Goal: Information Seeking & Learning: Learn about a topic

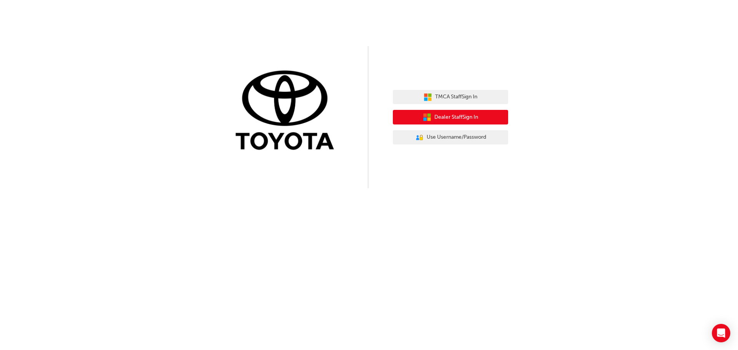
click at [463, 118] on span "Dealer Staff Sign In" at bounding box center [456, 117] width 44 height 9
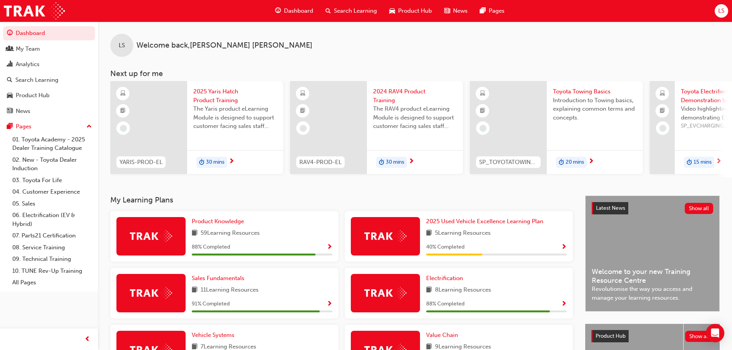
click at [401, 106] on span "The RAV4 product eLearning Module is designed to support customer facing sales …" at bounding box center [415, 118] width 84 height 26
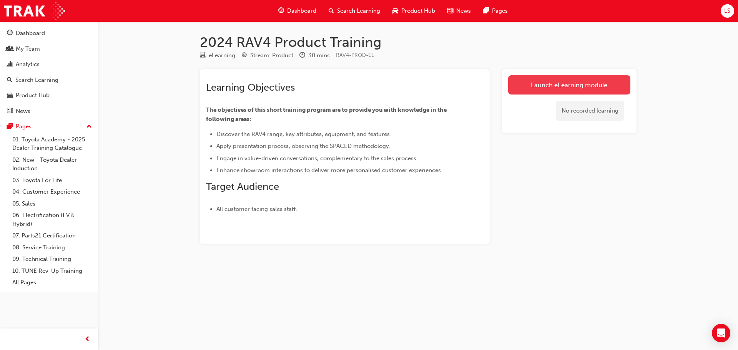
click at [524, 87] on link "Launch eLearning module" at bounding box center [569, 84] width 122 height 19
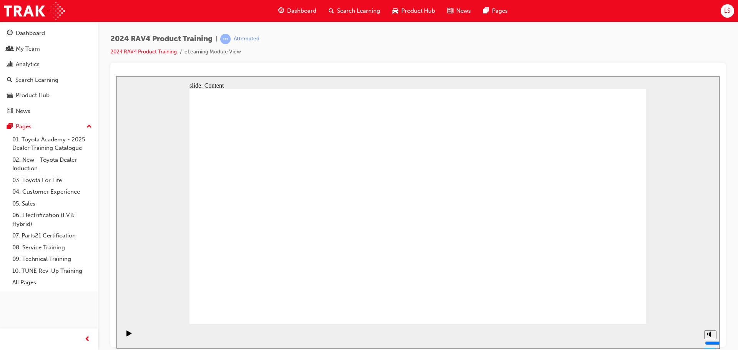
click at [128, 335] on icon "Play (Ctrl+Alt+P)" at bounding box center [128, 333] width 5 height 6
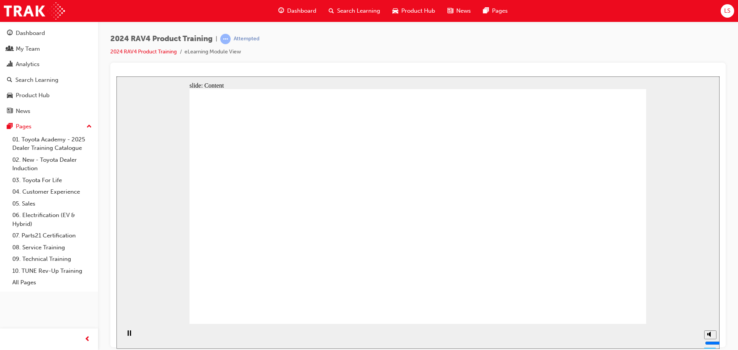
drag, startPoint x: 363, startPoint y: 205, endPoint x: 393, endPoint y: 205, distance: 29.2
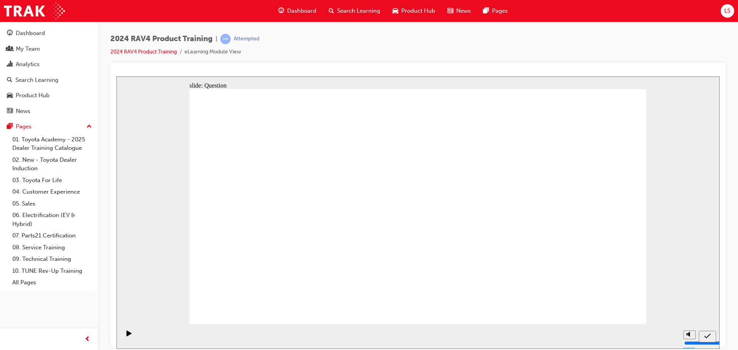
radio input "true"
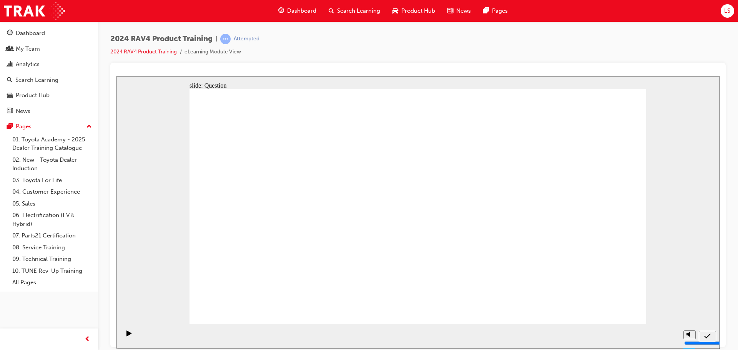
radio input "true"
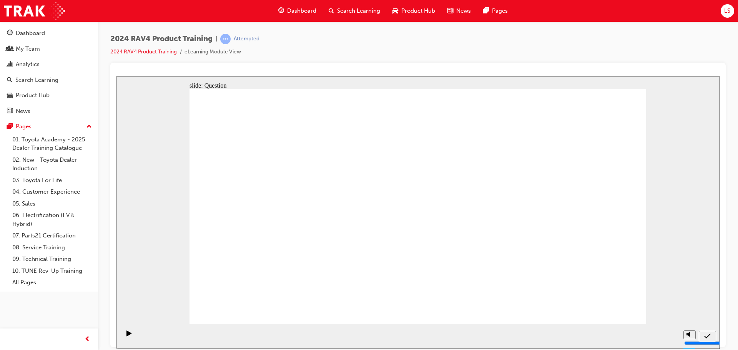
radio input "true"
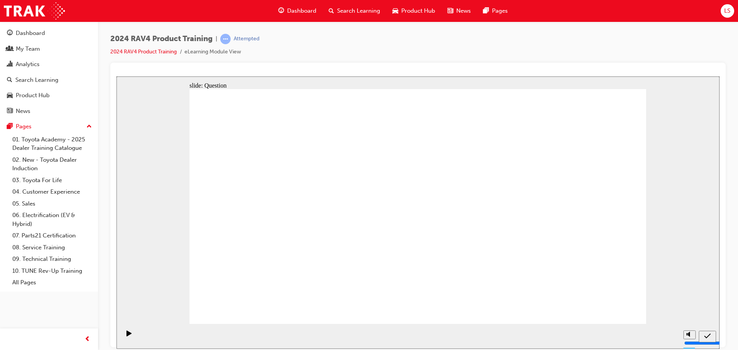
drag, startPoint x: 279, startPoint y: 256, endPoint x: 390, endPoint y: 205, distance: 122.6
drag, startPoint x: 436, startPoint y: 187, endPoint x: 263, endPoint y: 259, distance: 187.3
drag, startPoint x: 552, startPoint y: 174, endPoint x: 379, endPoint y: 246, distance: 187.2
drag, startPoint x: 374, startPoint y: 195, endPoint x: 535, endPoint y: 267, distance: 176.4
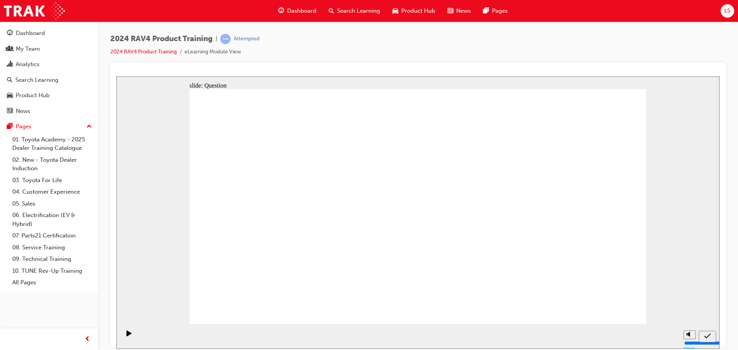
drag, startPoint x: 288, startPoint y: 201, endPoint x: 453, endPoint y: 271, distance: 179.0
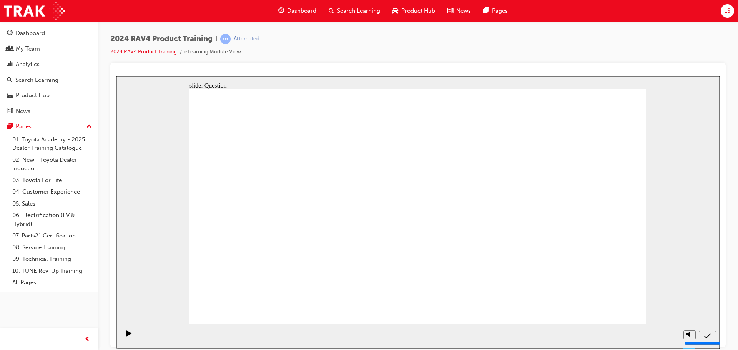
radio input "true"
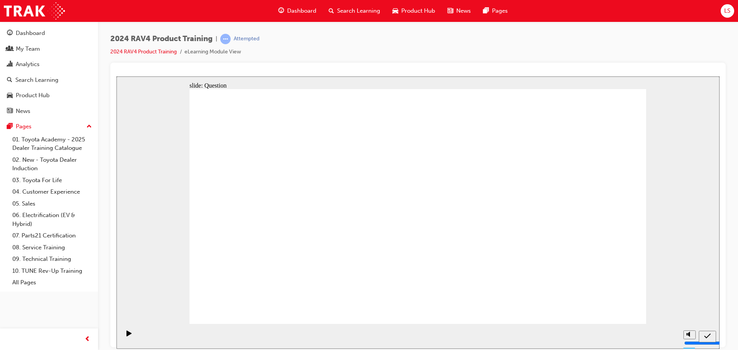
radio input "true"
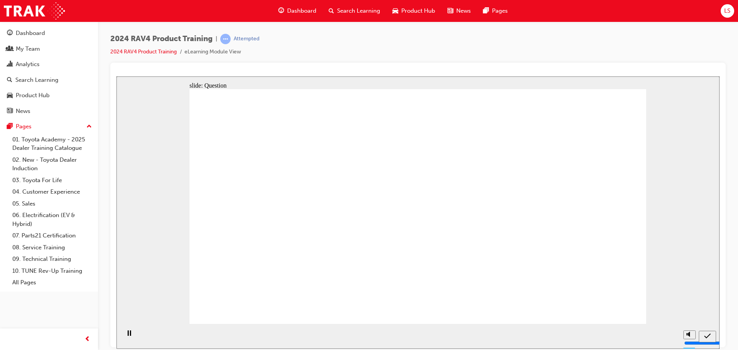
radio input "true"
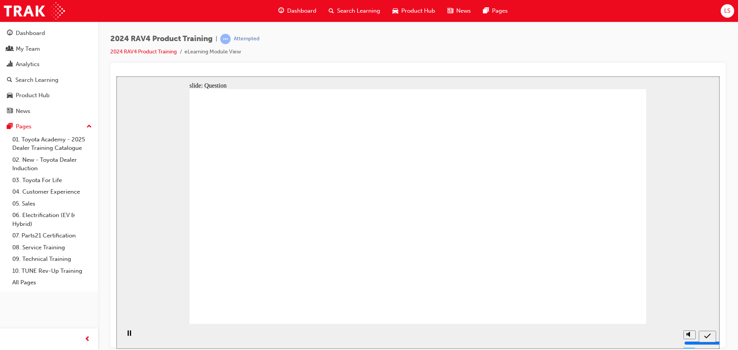
drag, startPoint x: 465, startPoint y: 196, endPoint x: 301, endPoint y: 268, distance: 178.5
drag, startPoint x: 536, startPoint y: 186, endPoint x: 369, endPoint y: 258, distance: 181.0
drag, startPoint x: 263, startPoint y: 192, endPoint x: 504, endPoint y: 259, distance: 250.3
drag, startPoint x: 350, startPoint y: 196, endPoint x: 359, endPoint y: 198, distance: 8.5
drag, startPoint x: 625, startPoint y: 297, endPoint x: 530, endPoint y: 279, distance: 96.7
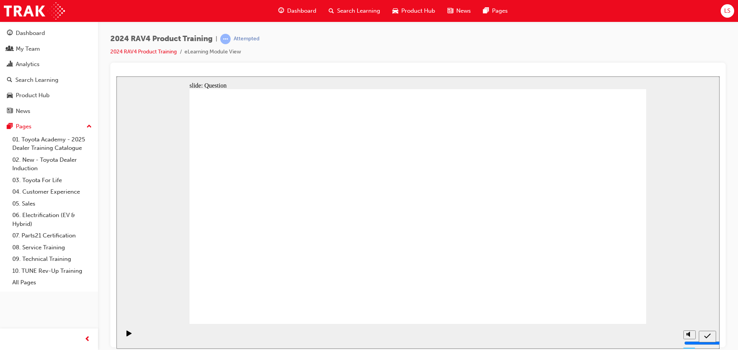
drag, startPoint x: 530, startPoint y: 277, endPoint x: 458, endPoint y: 276, distance: 71.5
drag, startPoint x: 386, startPoint y: 194, endPoint x: 554, endPoint y: 272, distance: 184.4
